Goal: Navigation & Orientation: Find specific page/section

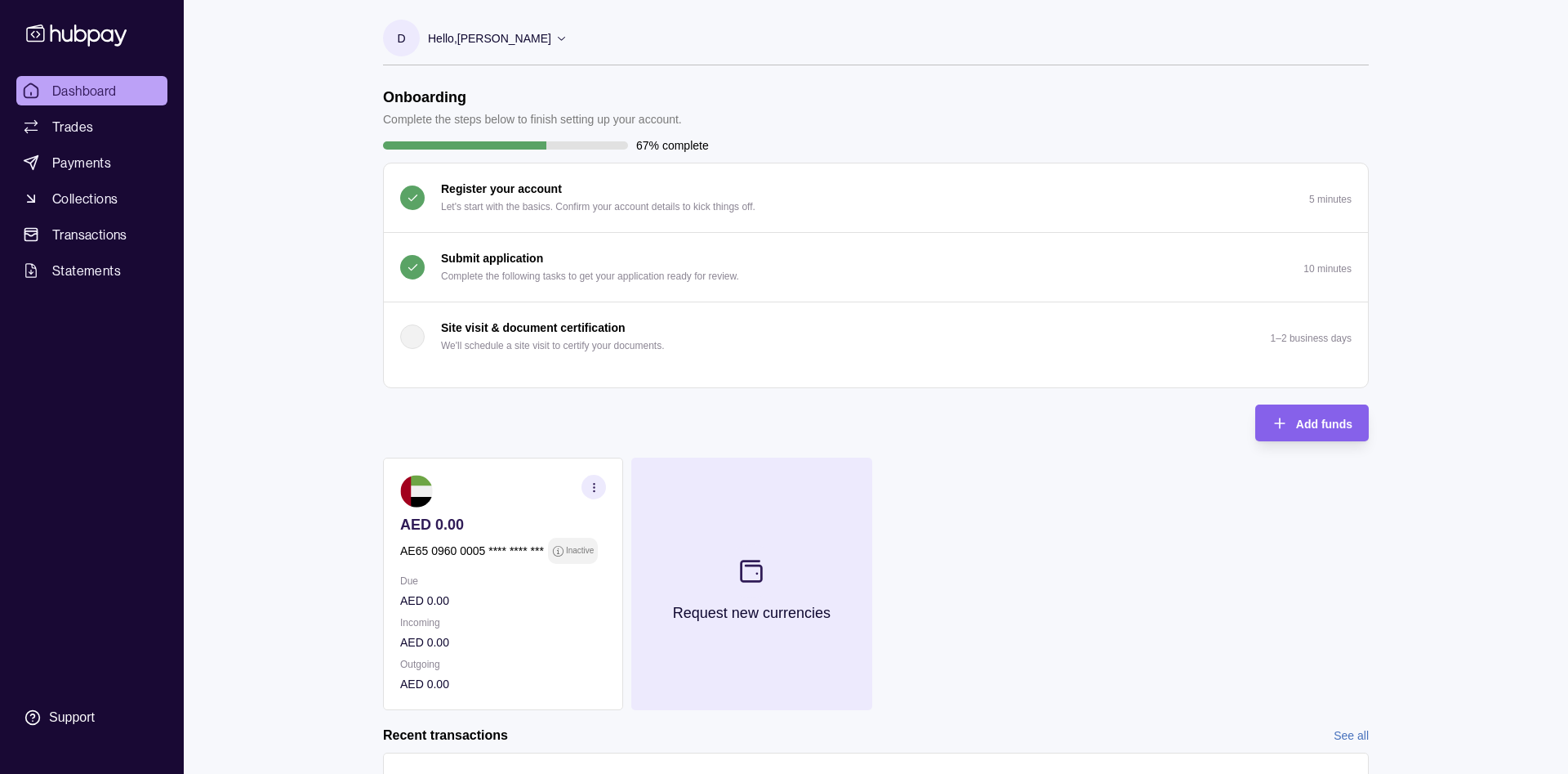
scroll to position [148, 0]
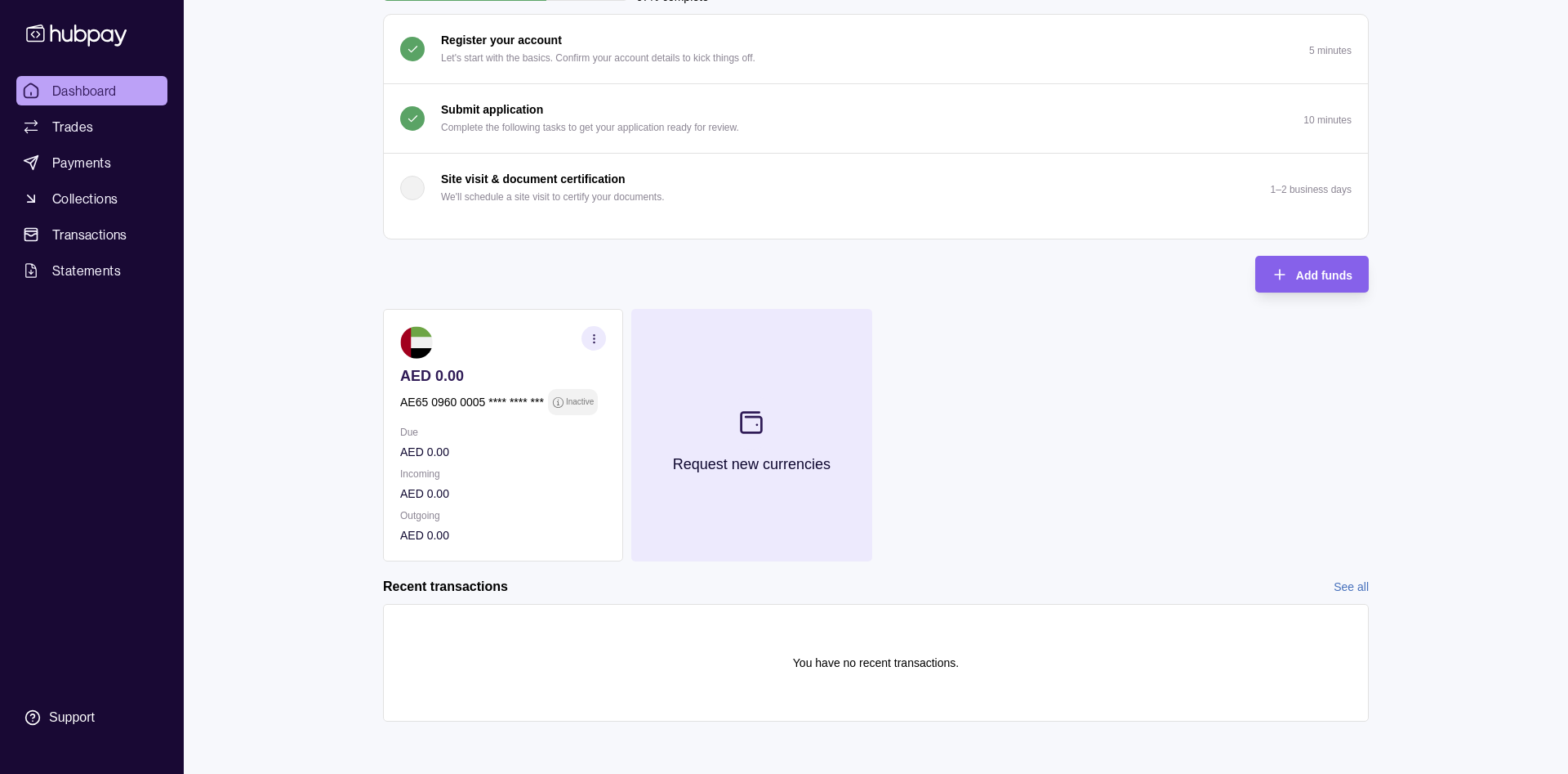
click at [737, 439] on section at bounding box center [752, 423] width 54 height 54
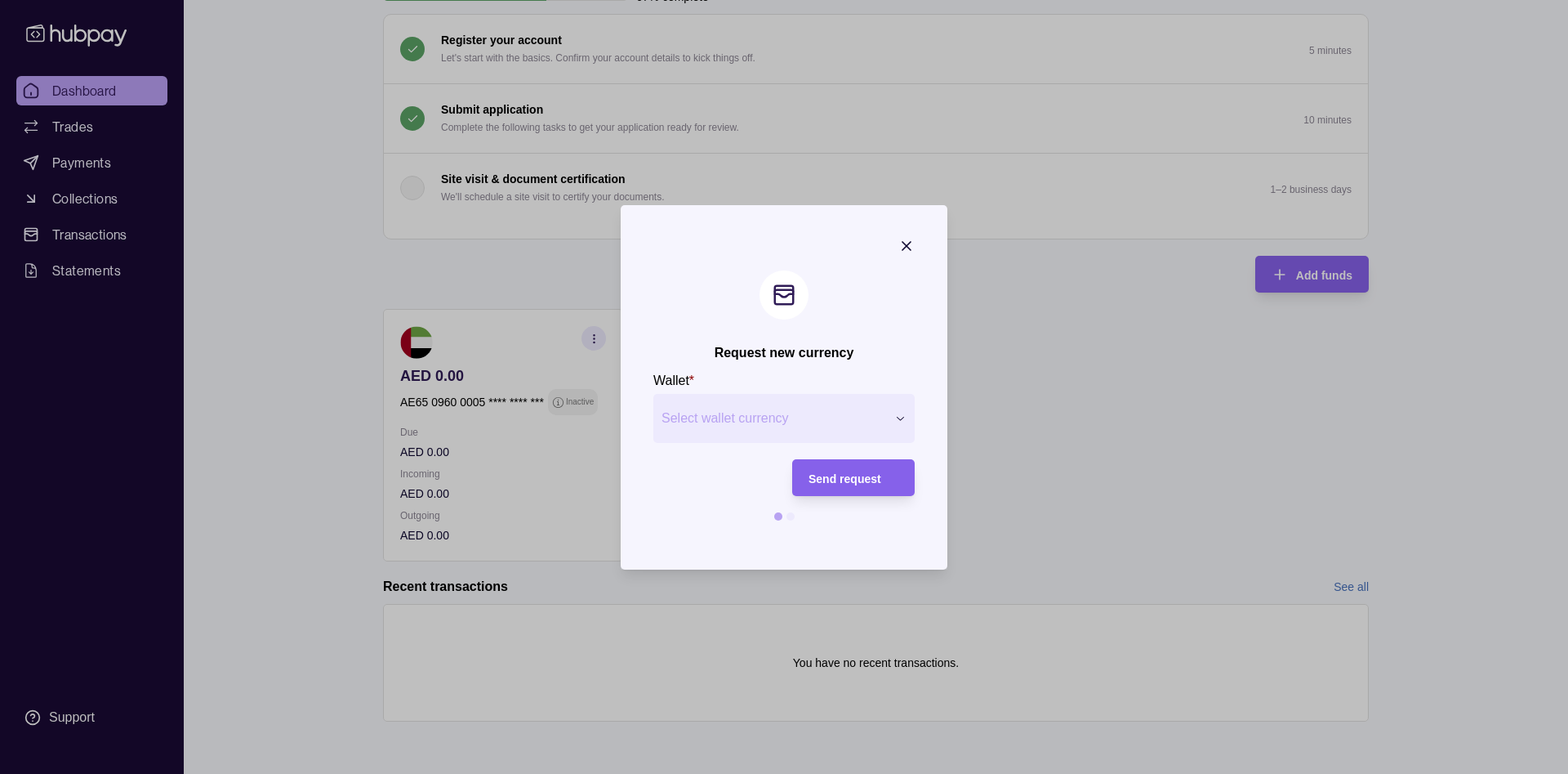
click at [718, 428] on span "Select wallet currency" at bounding box center [774, 418] width 225 height 19
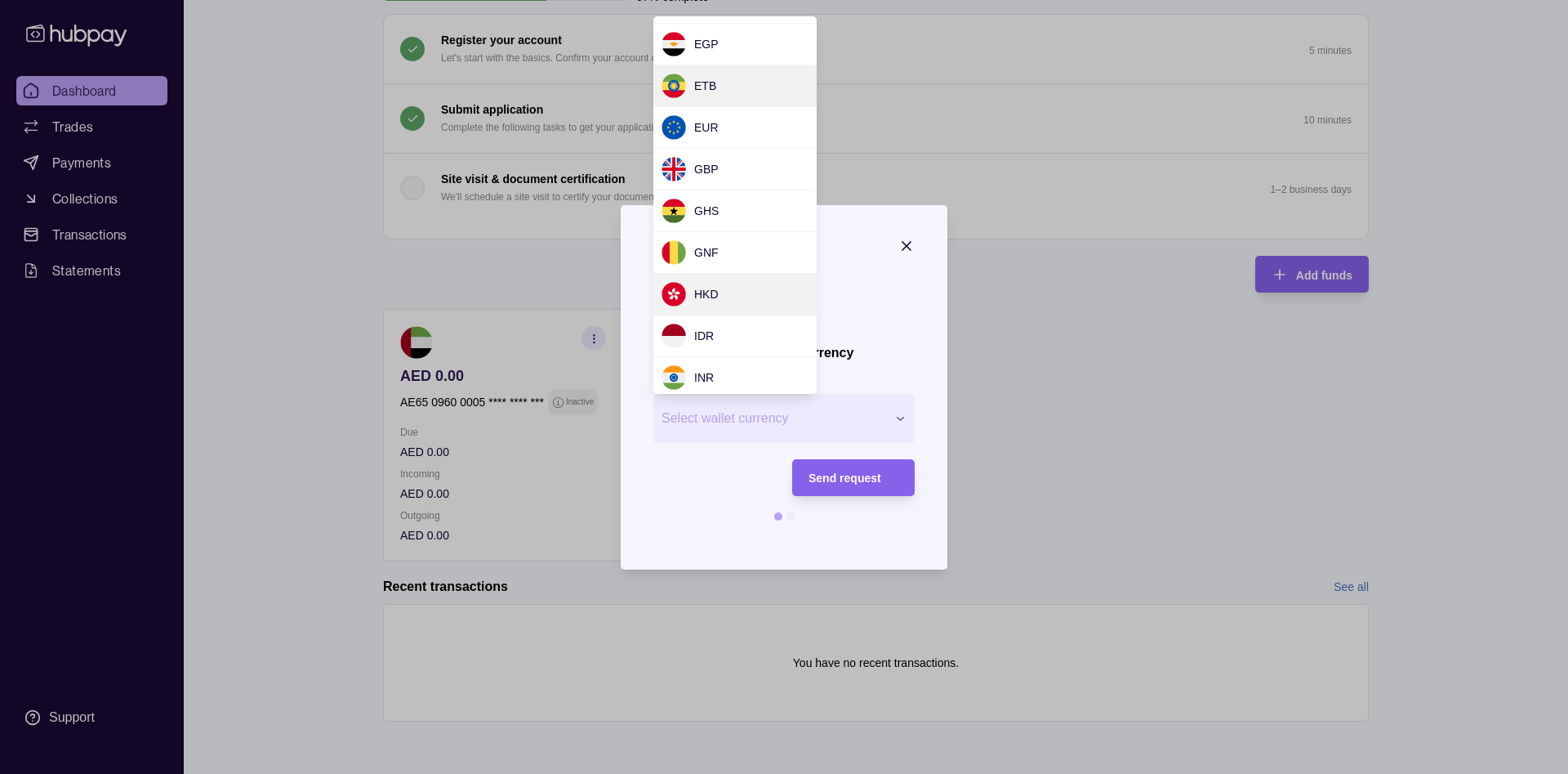
scroll to position [294, 0]
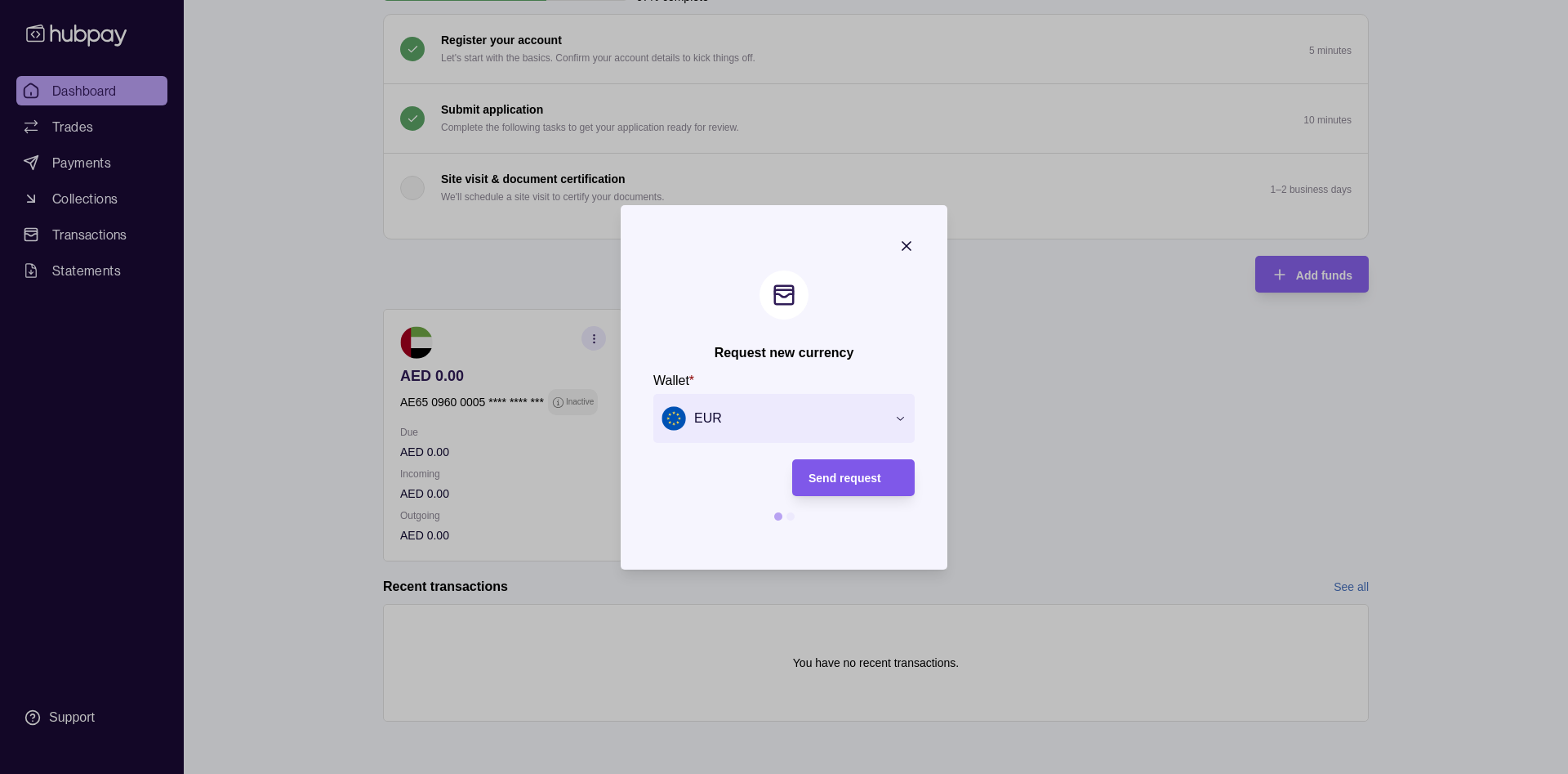
click at [872, 474] on span "Send request" at bounding box center [845, 477] width 73 height 13
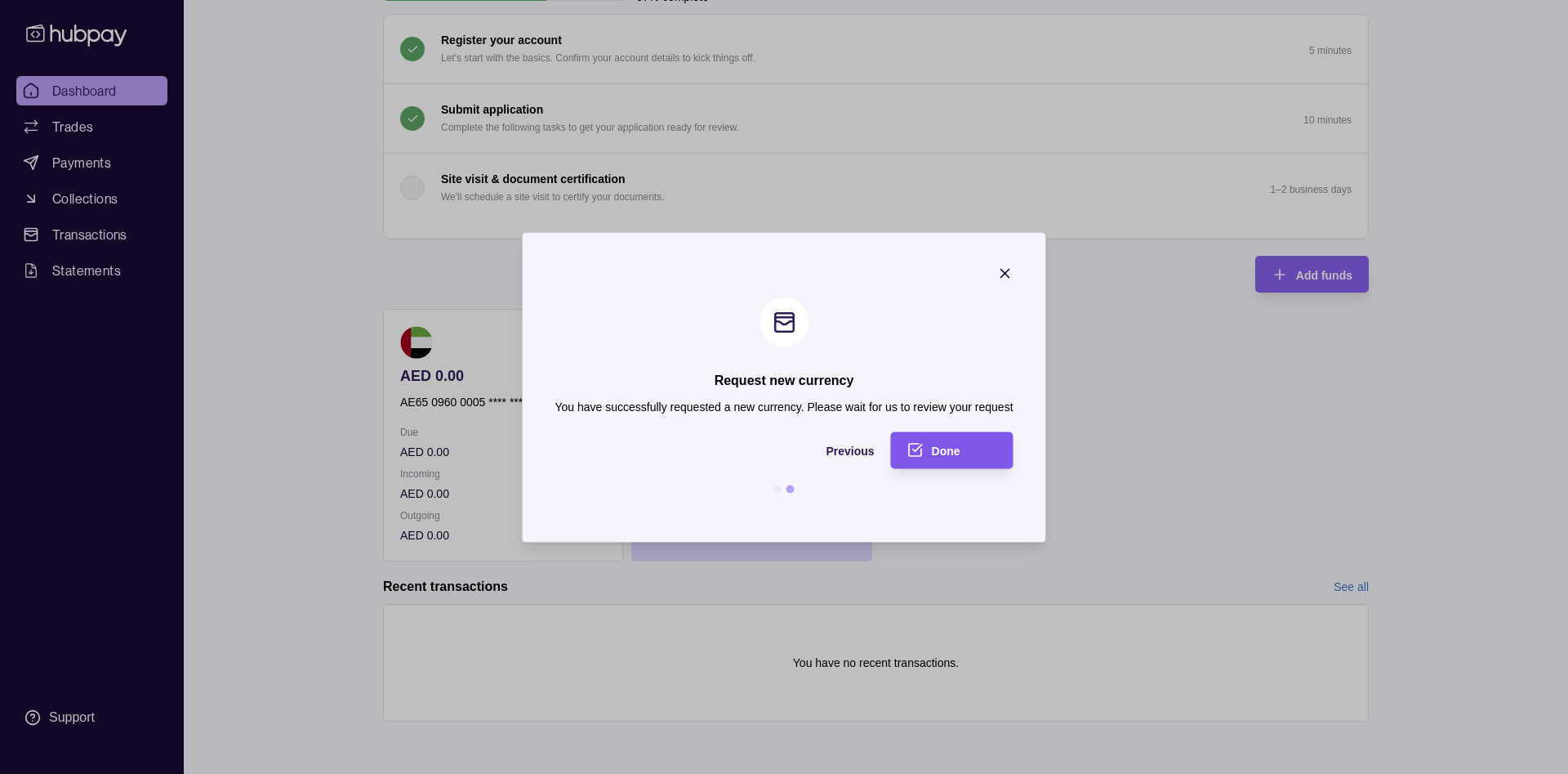
click at [949, 446] on span "Done" at bounding box center [945, 450] width 28 height 13
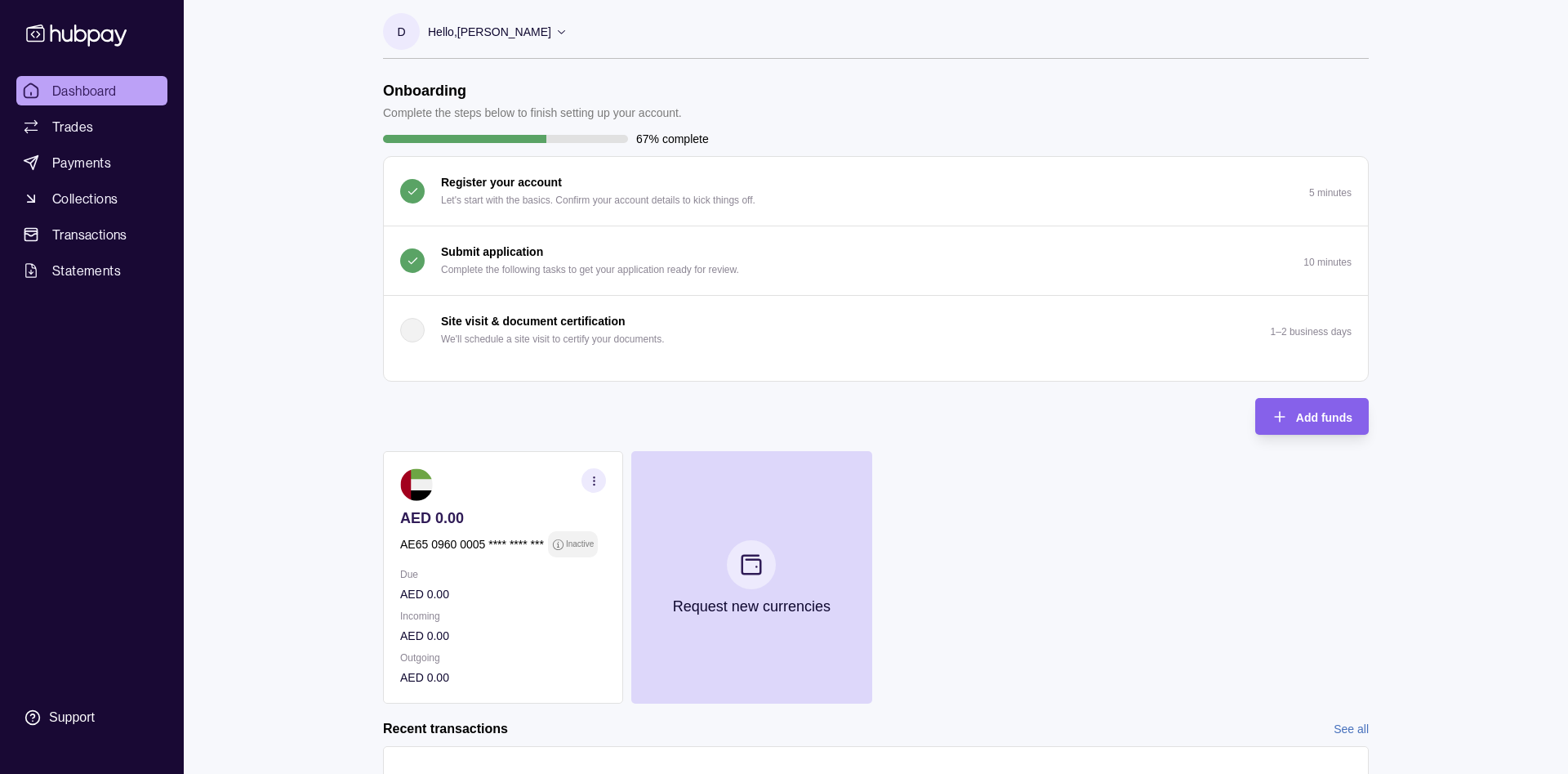
scroll to position [0, 0]
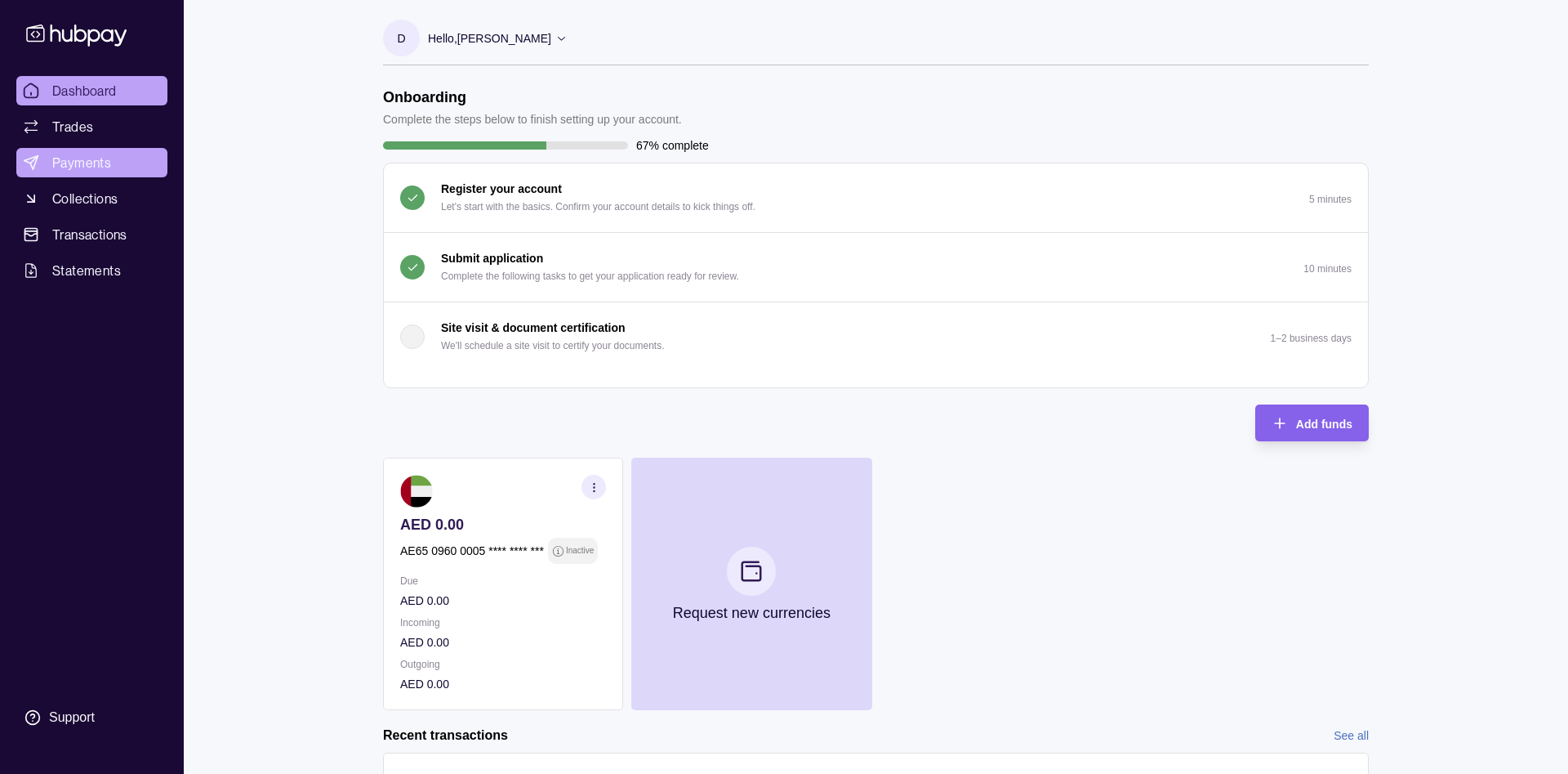
click at [96, 155] on span "Payments" at bounding box center [81, 163] width 59 height 19
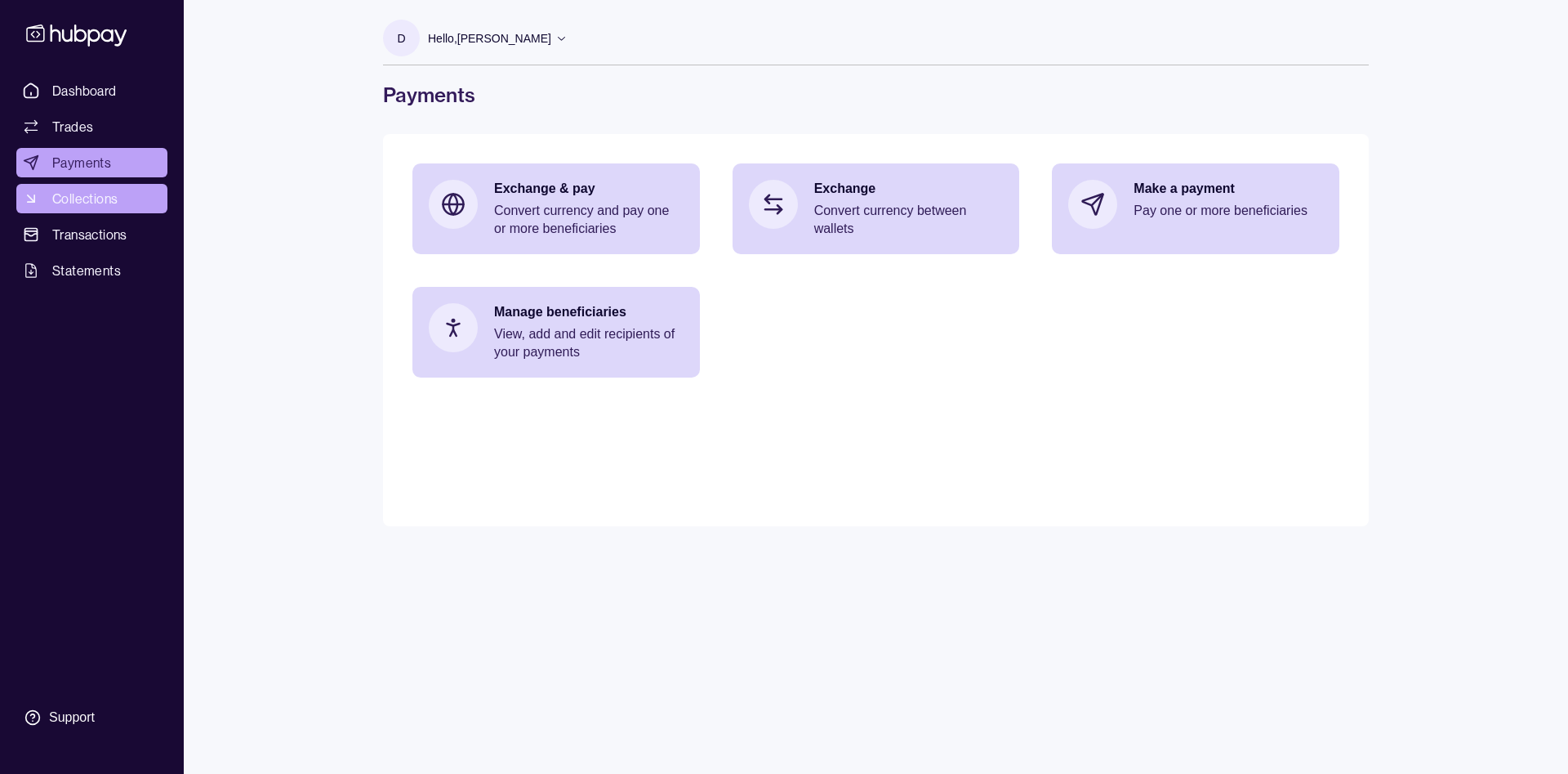
click at [105, 189] on span "Collections" at bounding box center [84, 199] width 65 height 19
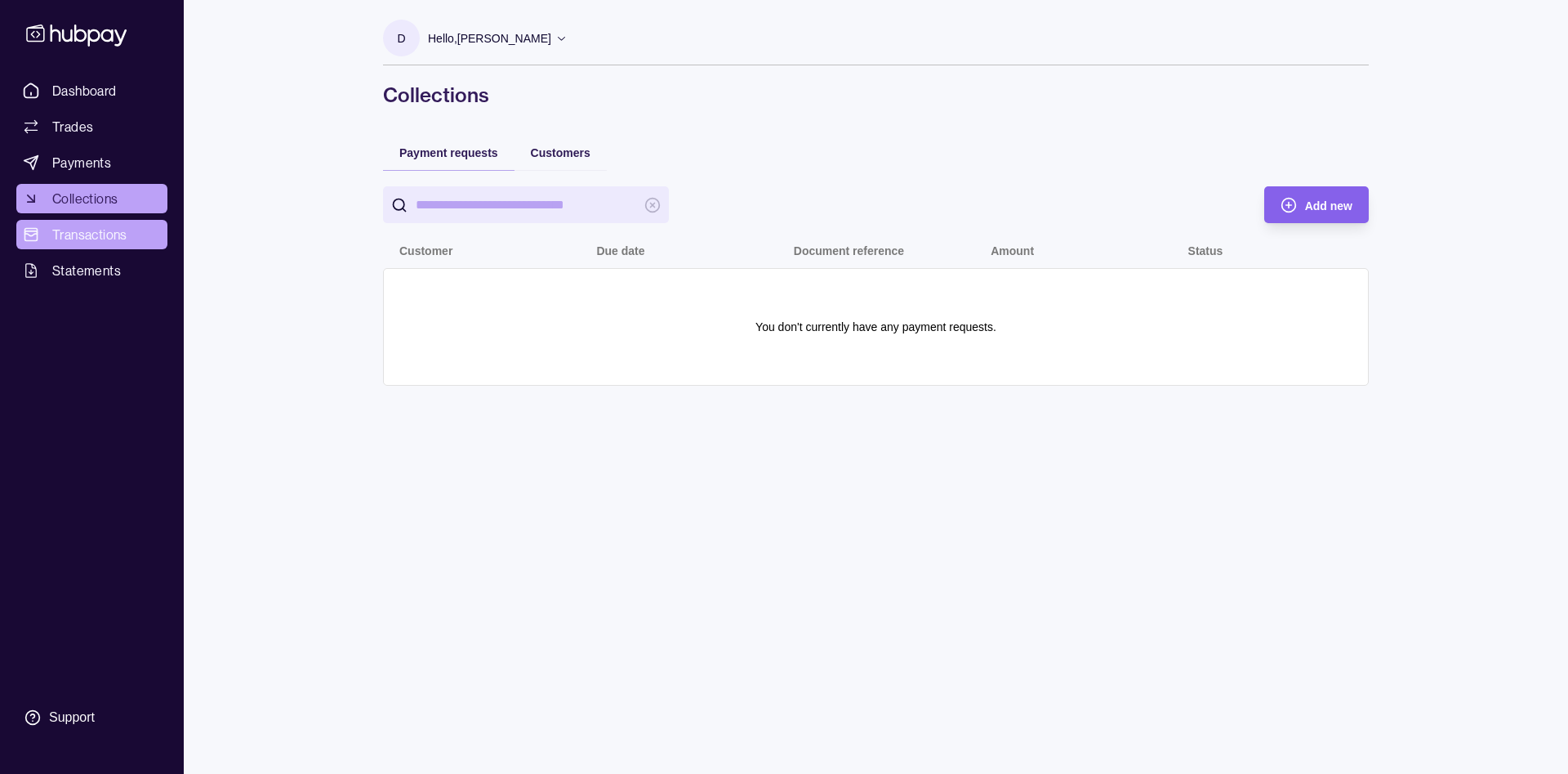
click at [57, 226] on span "Transactions" at bounding box center [89, 235] width 75 height 19
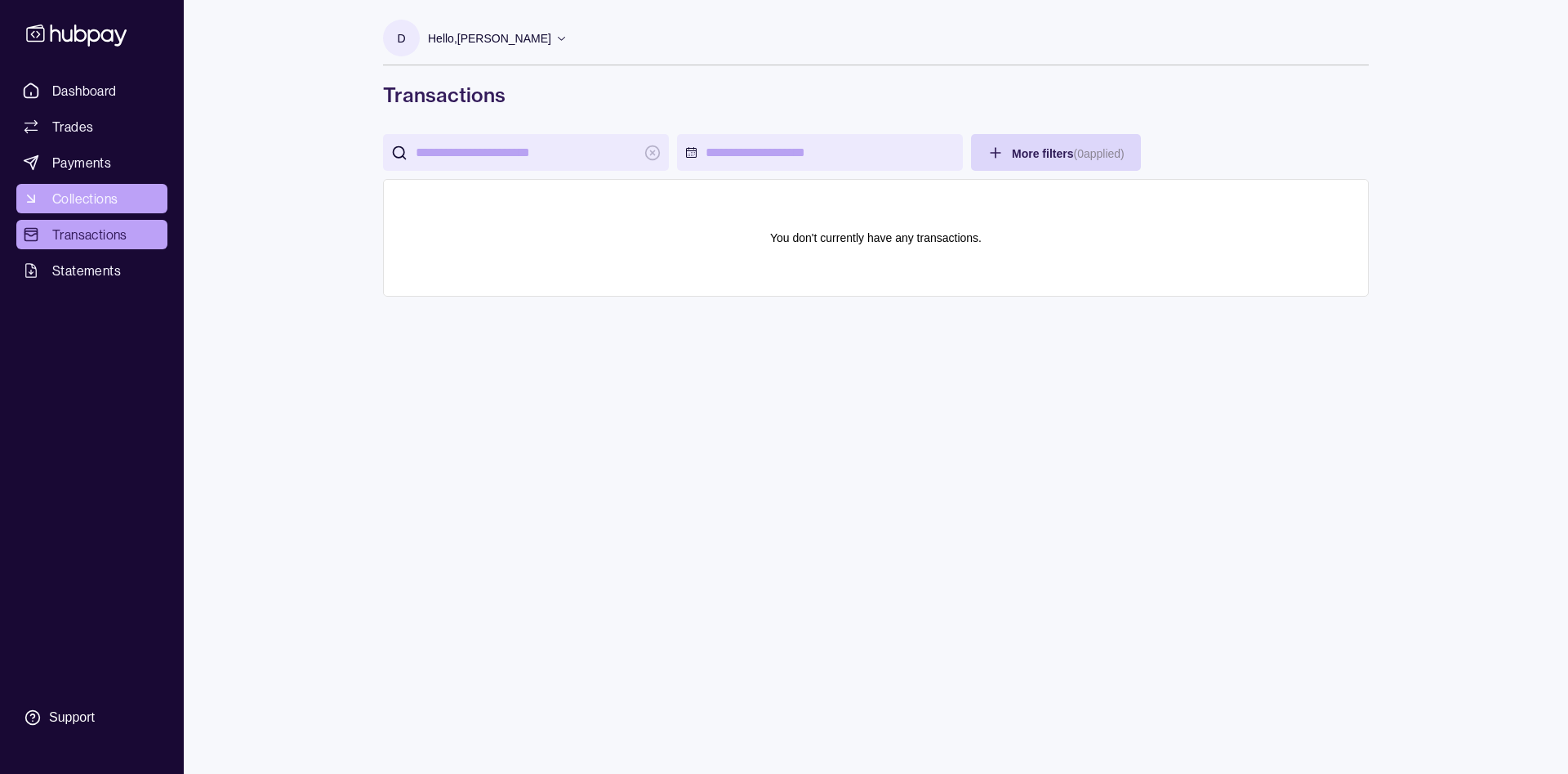
click at [85, 194] on span "Collections" at bounding box center [84, 199] width 65 height 19
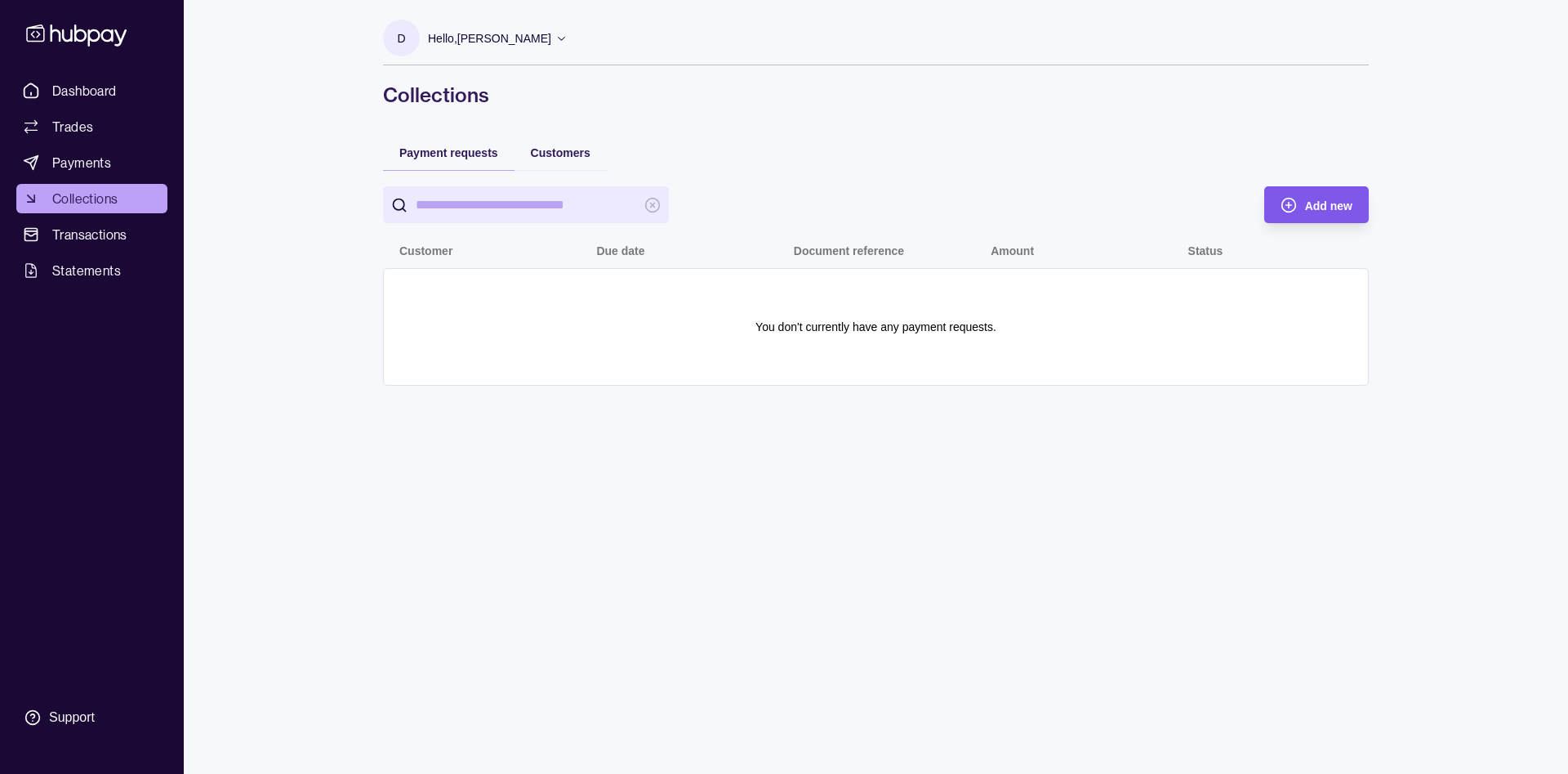
click at [1326, 208] on span "Add new" at bounding box center [1328, 206] width 48 height 13
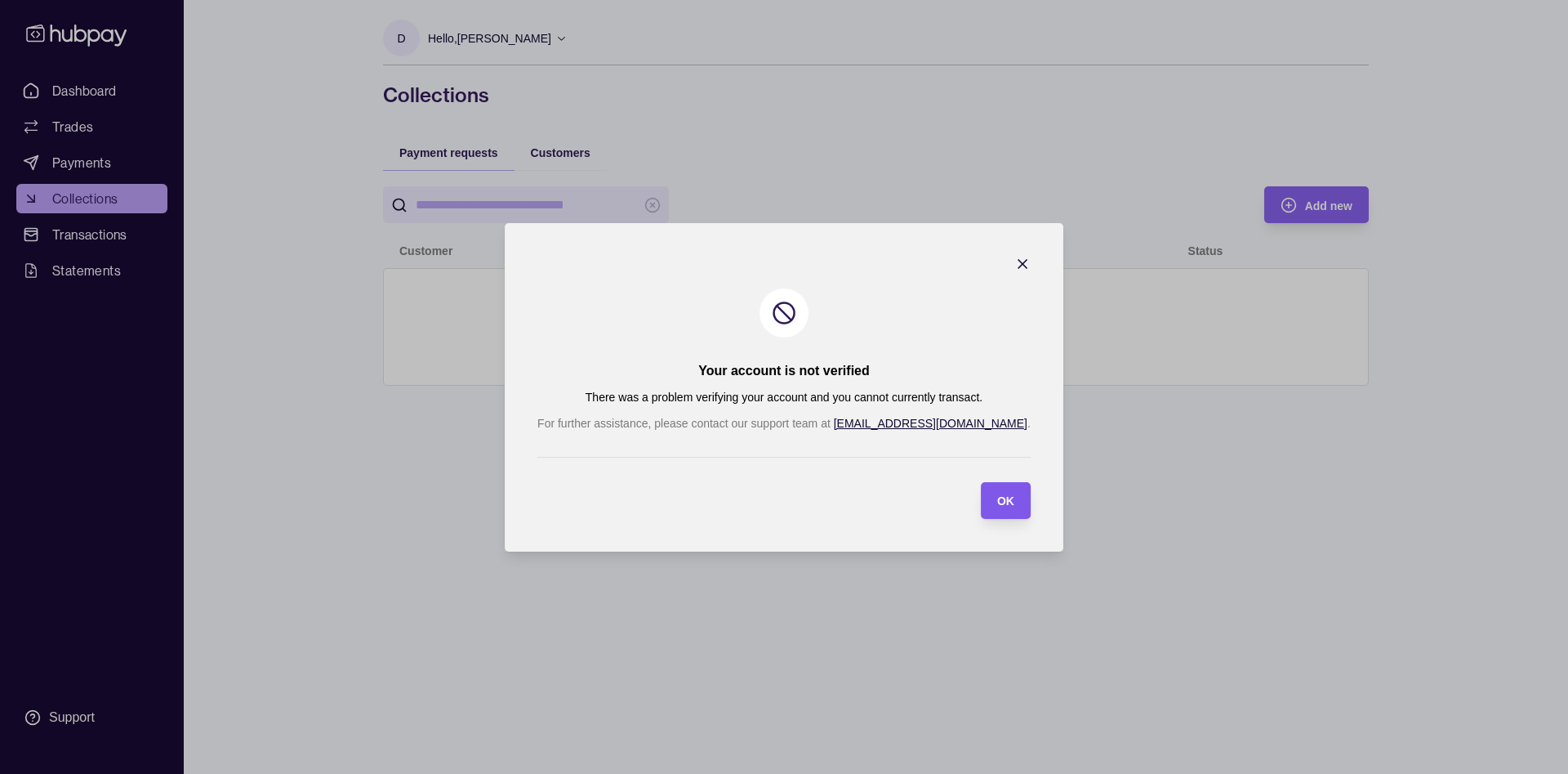
click at [981, 499] on section "OK" at bounding box center [1006, 500] width 49 height 37
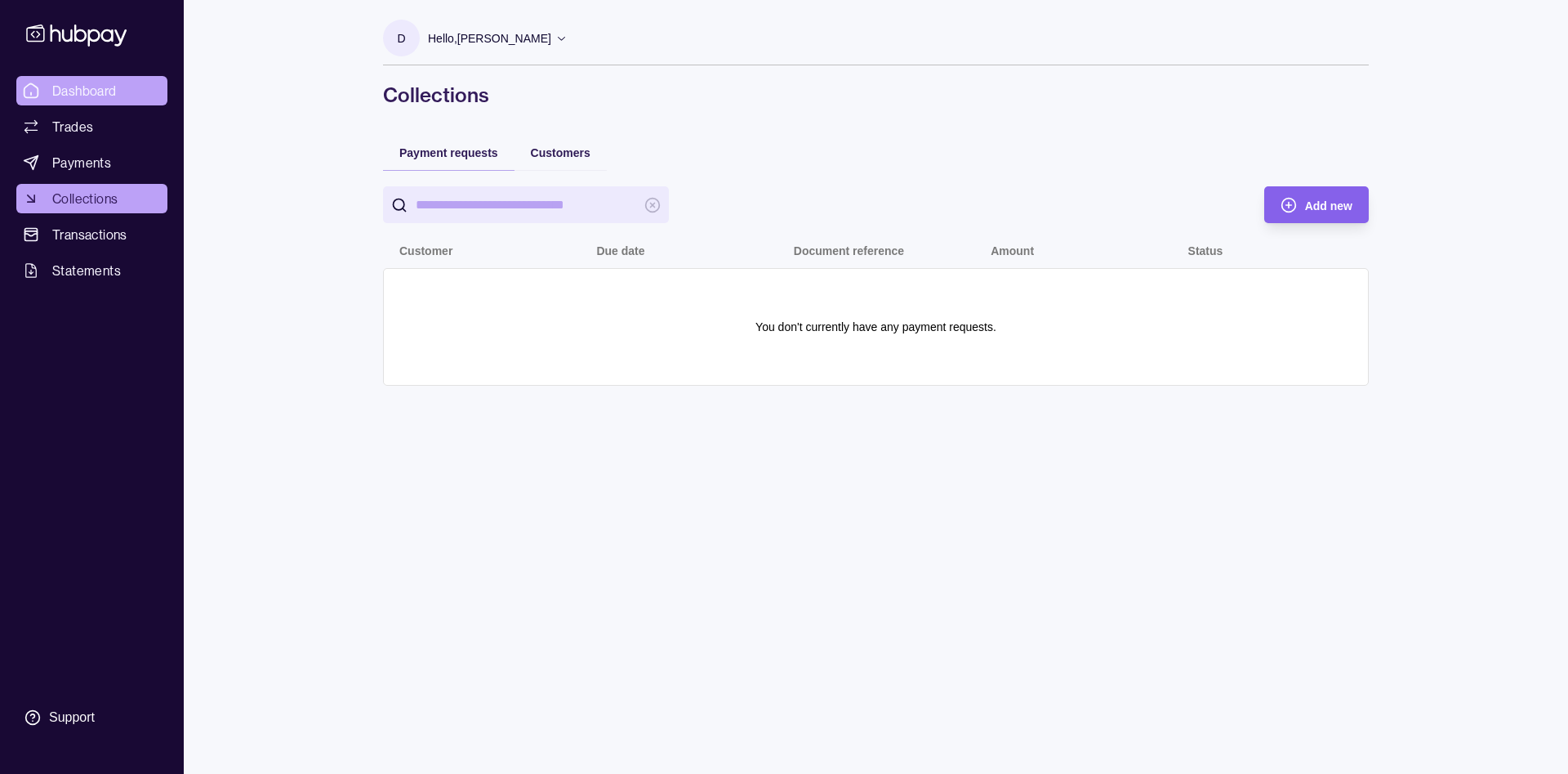
click at [80, 90] on span "Dashboard" at bounding box center [84, 90] width 65 height 19
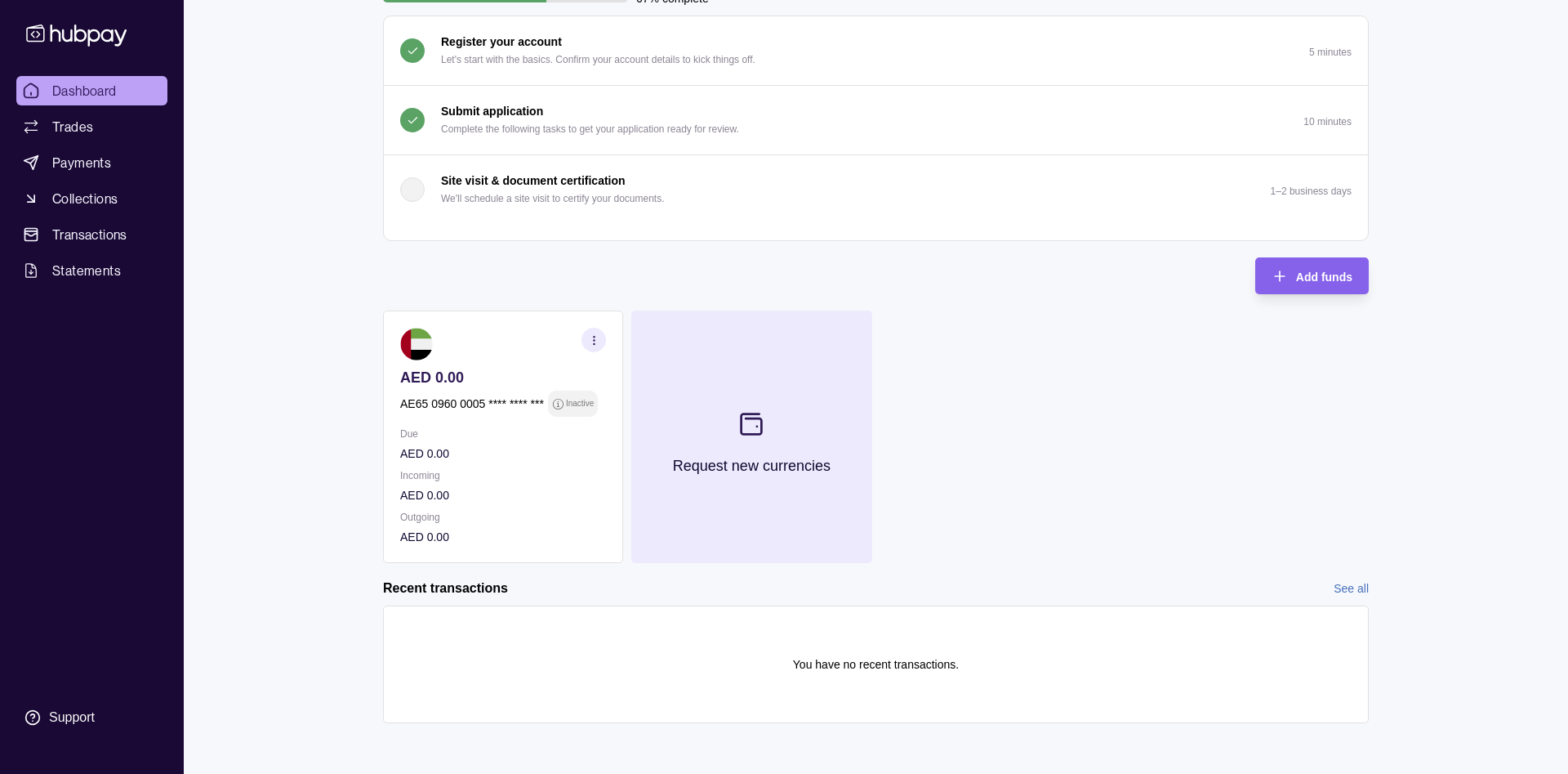
scroll to position [148, 0]
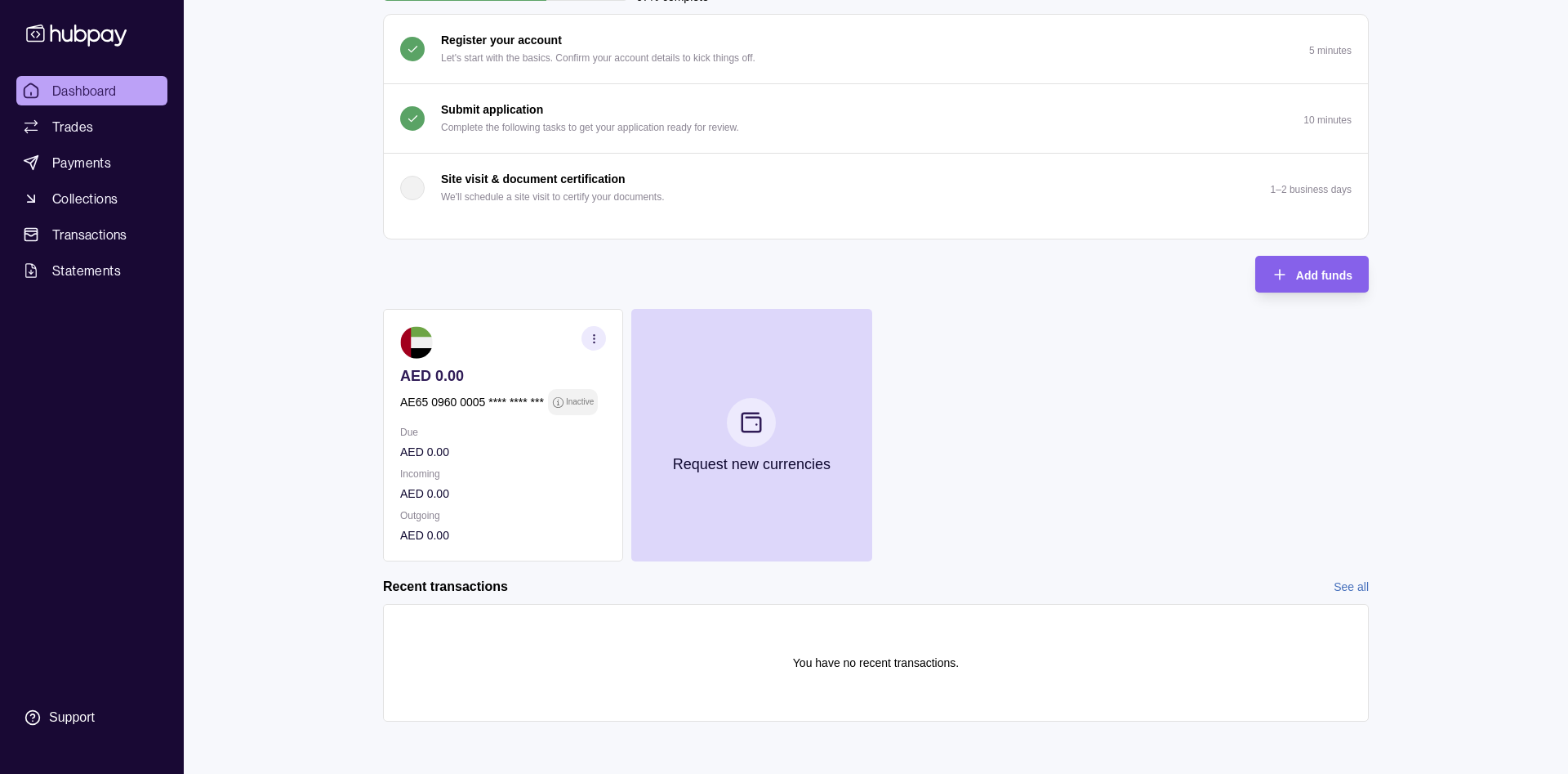
click at [589, 331] on section "button" at bounding box center [593, 338] width 24 height 24
click at [998, 404] on div "AED 0.00 AE65 0960 0005 **** **** *** Inactive Due AED 0.00 Incoming AED 0.00 O…" at bounding box center [876, 435] width 986 height 252
